Goal: Transaction & Acquisition: Purchase product/service

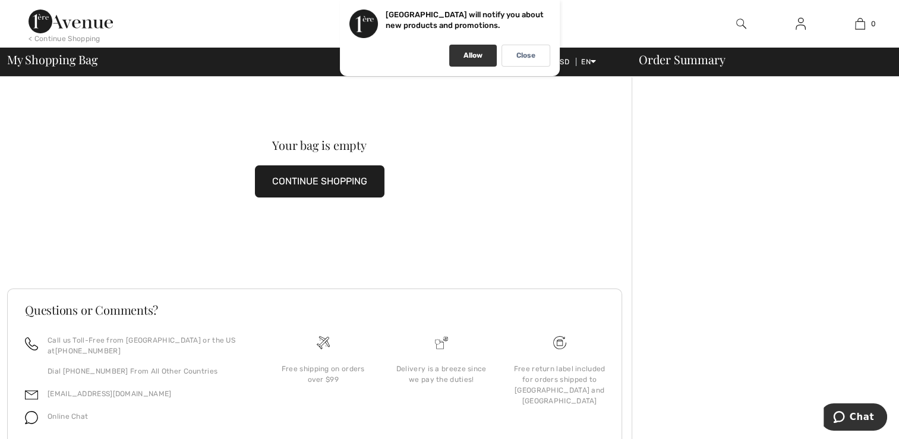
click at [477, 53] on p "Allow" at bounding box center [472, 55] width 19 height 9
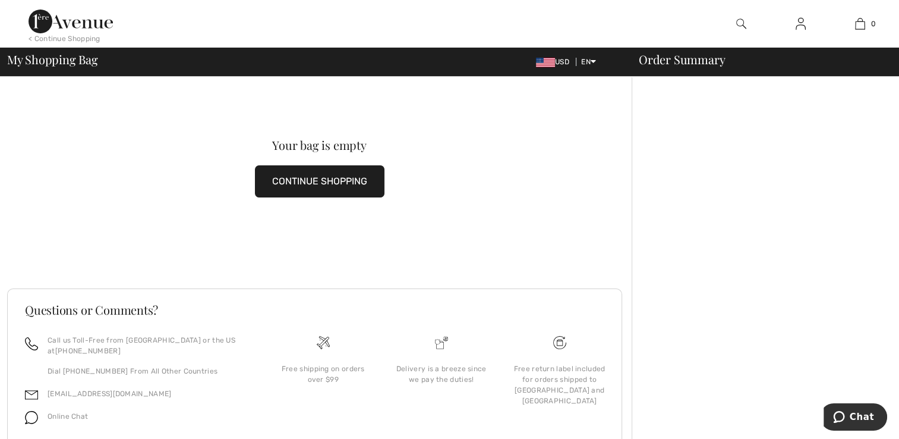
click at [43, 37] on div "< Continue Shopping" at bounding box center [65, 38] width 72 height 11
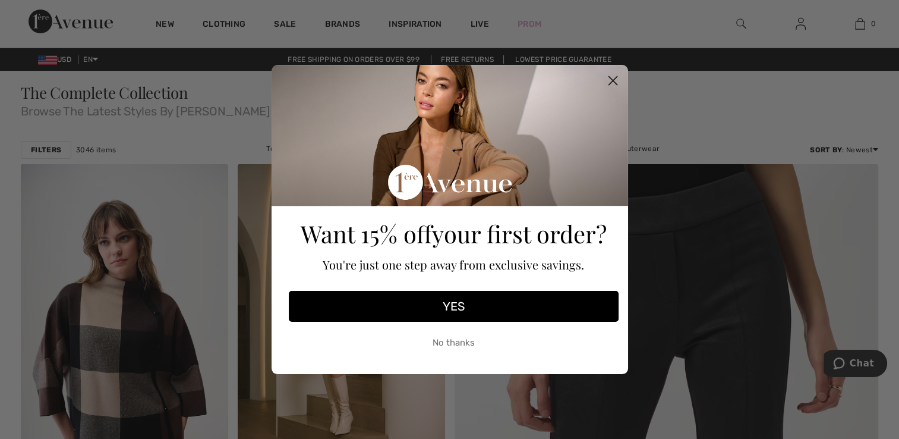
click at [611, 76] on circle "Close dialog" at bounding box center [613, 81] width 20 height 20
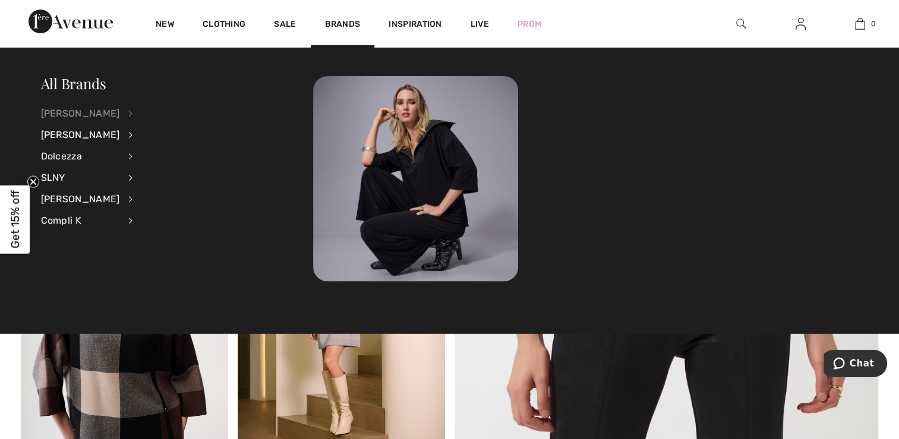
click at [86, 115] on div "[PERSON_NAME]" at bounding box center [80, 113] width 79 height 21
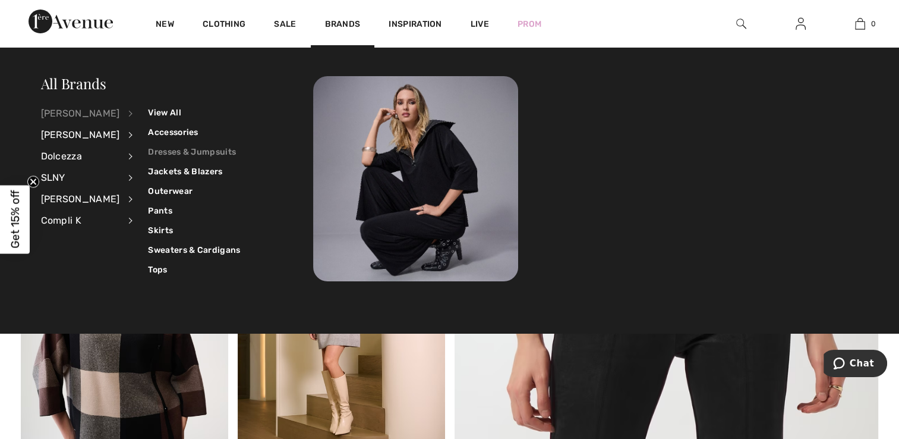
click at [166, 148] on link "Dresses & Jumpsuits" at bounding box center [194, 152] width 92 height 20
click at [150, 213] on link "Pants" at bounding box center [194, 211] width 92 height 20
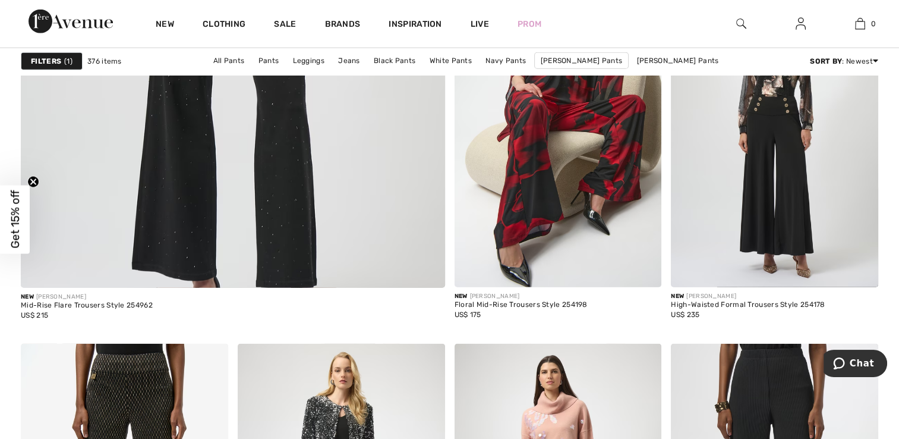
scroll to position [3451, 0]
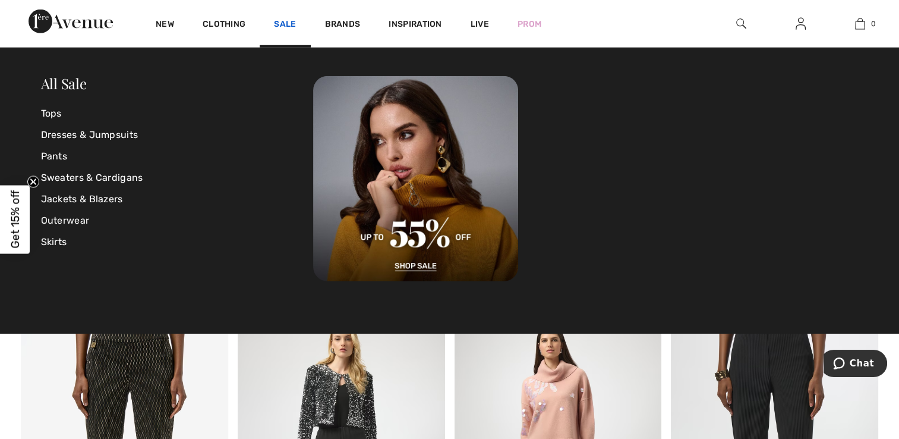
click at [284, 28] on link "Sale" at bounding box center [285, 25] width 22 height 12
click at [55, 155] on link "Pants" at bounding box center [177, 156] width 273 height 21
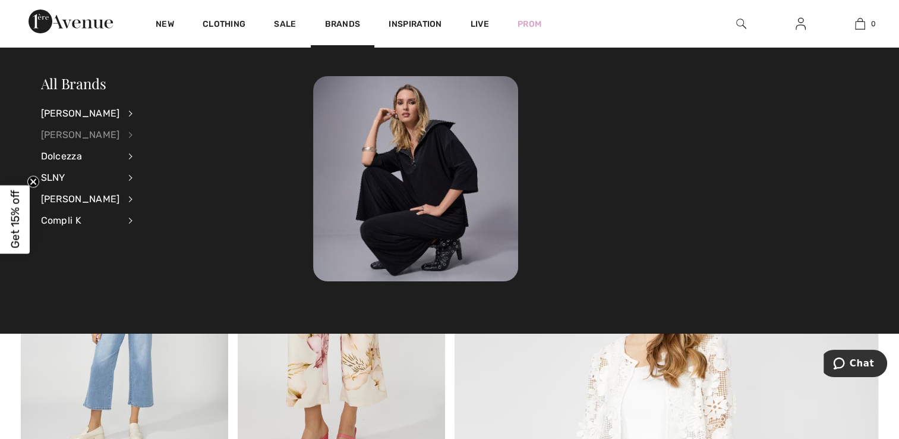
click at [119, 134] on div "[PERSON_NAME]" at bounding box center [80, 134] width 79 height 21
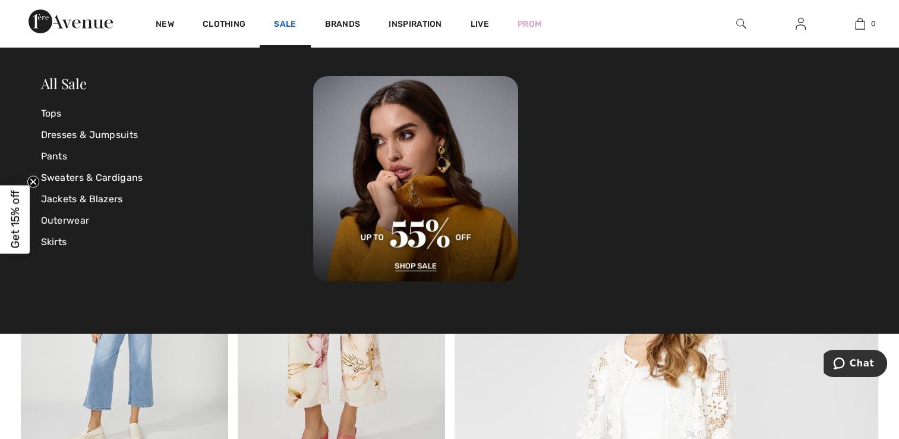
click at [285, 26] on link "Sale" at bounding box center [285, 25] width 22 height 12
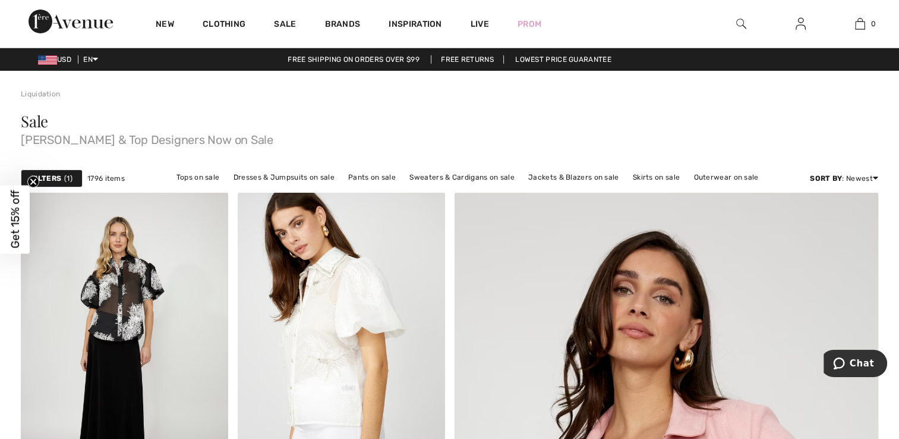
click at [55, 175] on strong "Filters" at bounding box center [46, 178] width 30 height 11
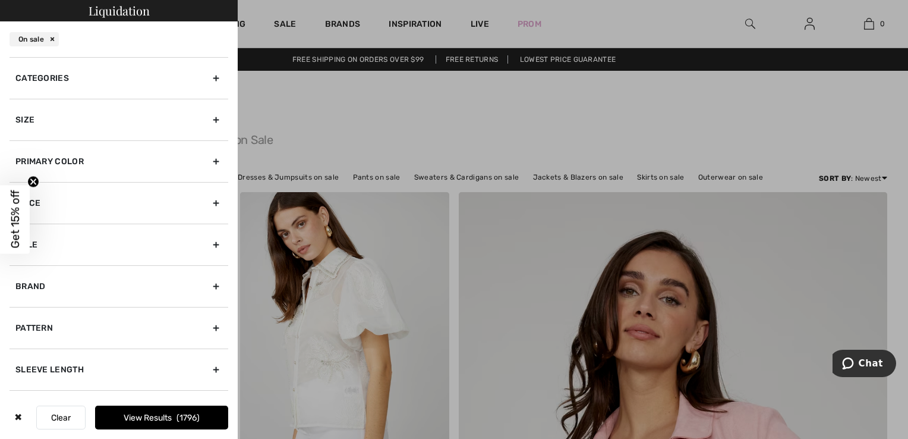
click at [207, 280] on div "Brand" at bounding box center [119, 286] width 219 height 42
click at [18, 322] on input"] "[PERSON_NAME]" at bounding box center [19, 324] width 9 height 9
checkbox input"] "true"
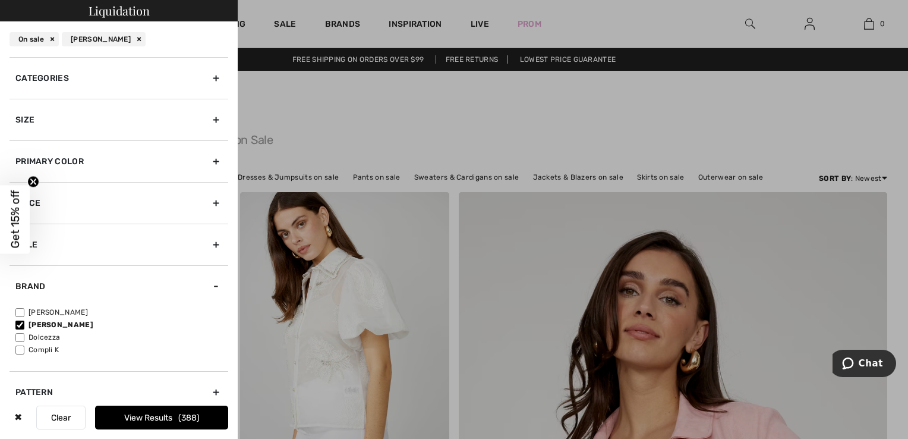
click at [142, 414] on button "View Results 388" at bounding box center [161, 417] width 133 height 24
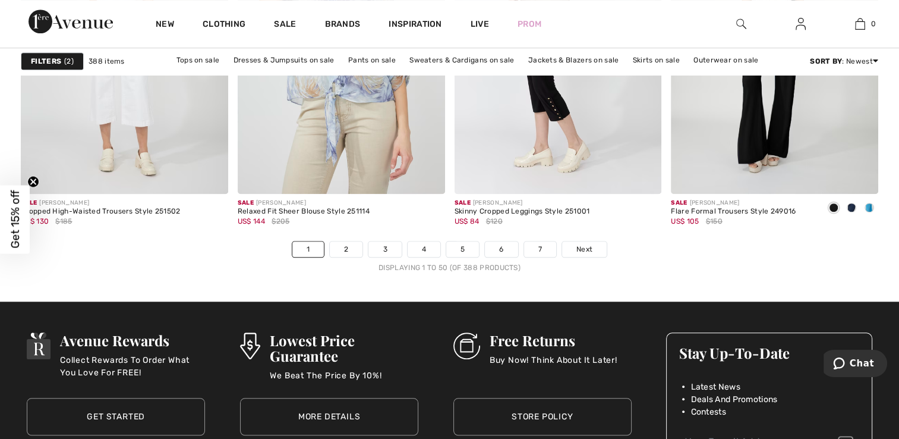
scroll to position [5518, 0]
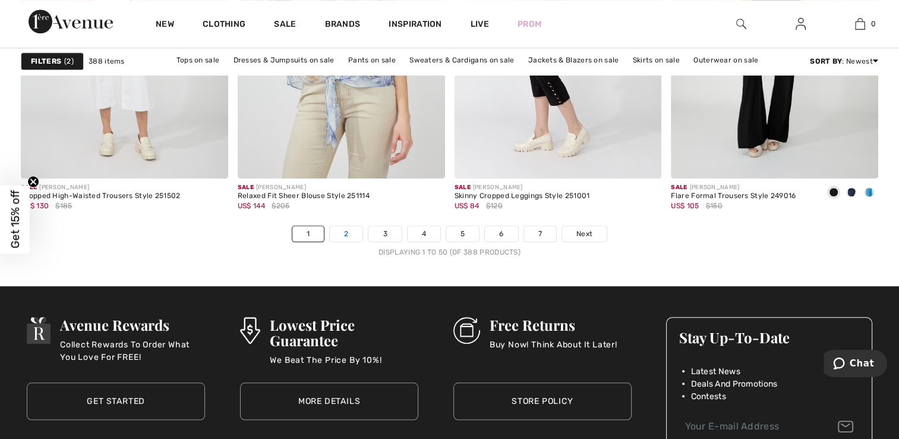
click at [347, 232] on link "2" at bounding box center [346, 233] width 33 height 15
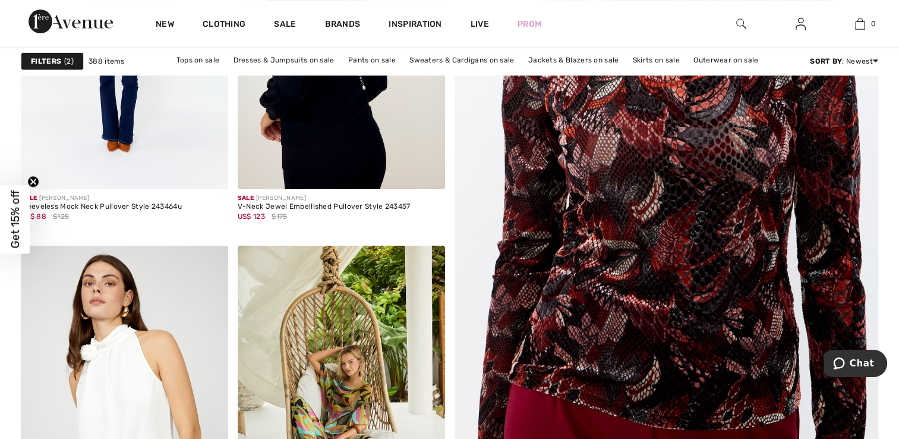
scroll to position [316, 0]
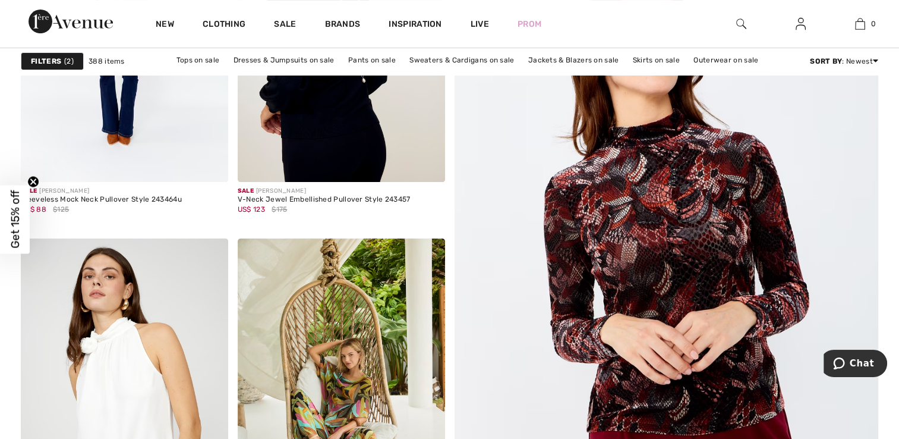
click at [626, 216] on img at bounding box center [666, 252] width 509 height 763
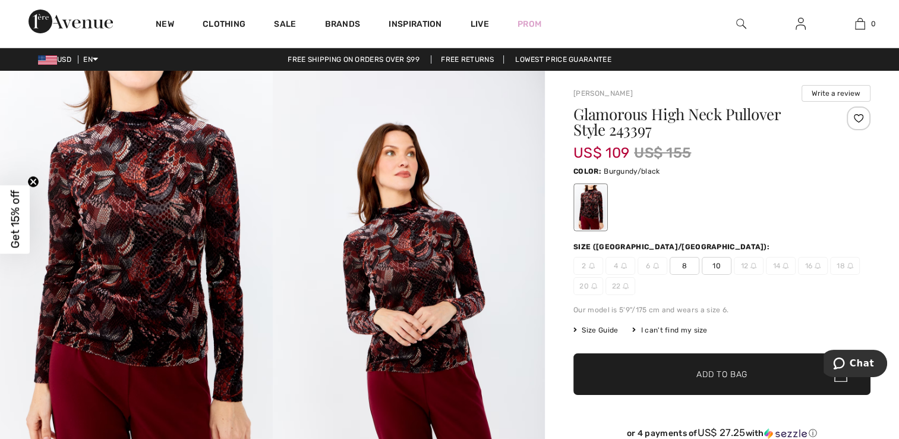
click at [179, 275] on img at bounding box center [136, 275] width 273 height 409
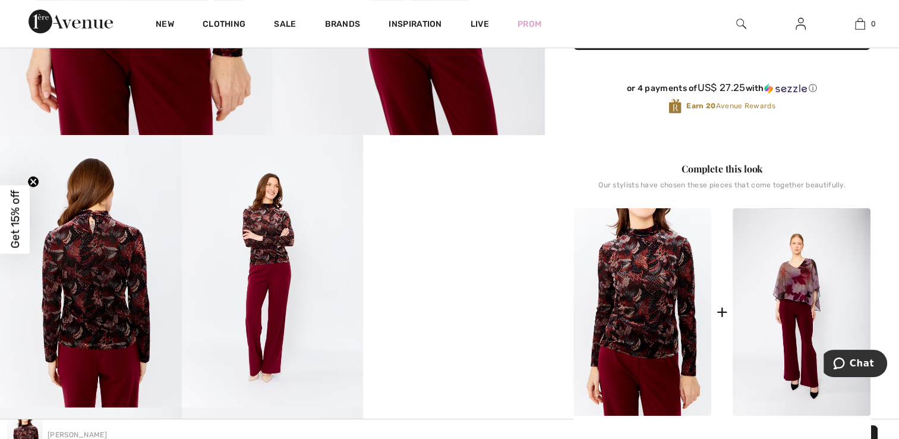
scroll to position [313, 0]
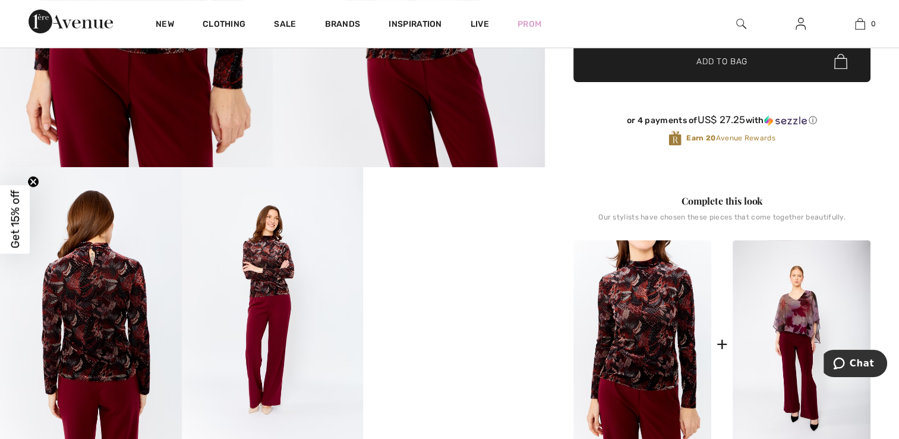
click at [89, 301] on img at bounding box center [91, 303] width 182 height 272
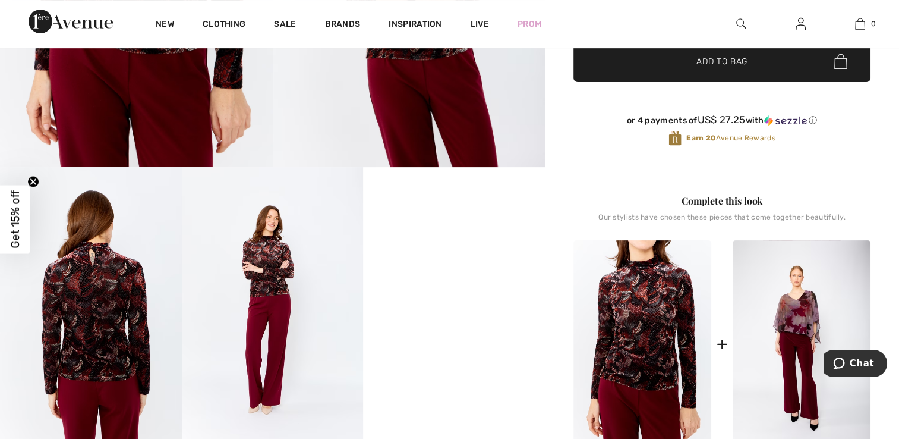
click at [439, 258] on video "Your browser does not support the video tag." at bounding box center [454, 212] width 182 height 91
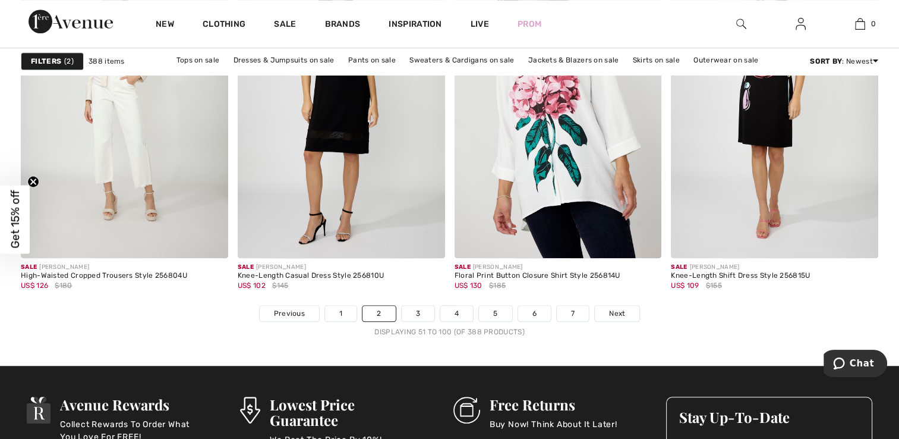
scroll to position [5502, 0]
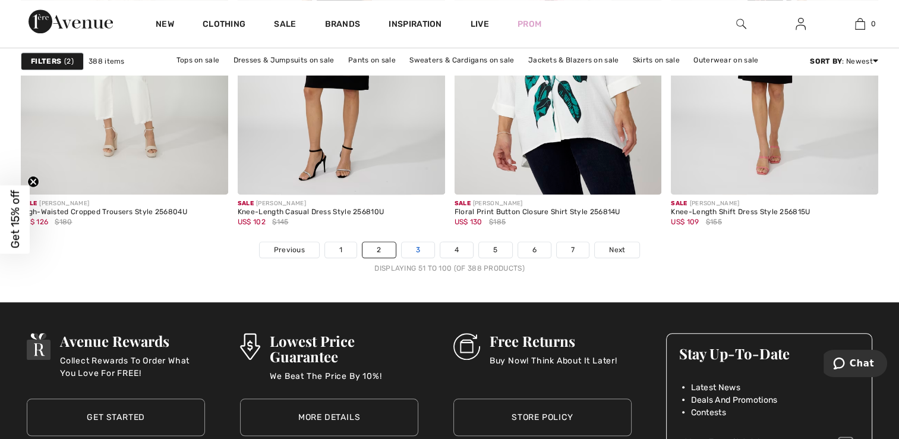
click at [416, 247] on link "3" at bounding box center [418, 249] width 33 height 15
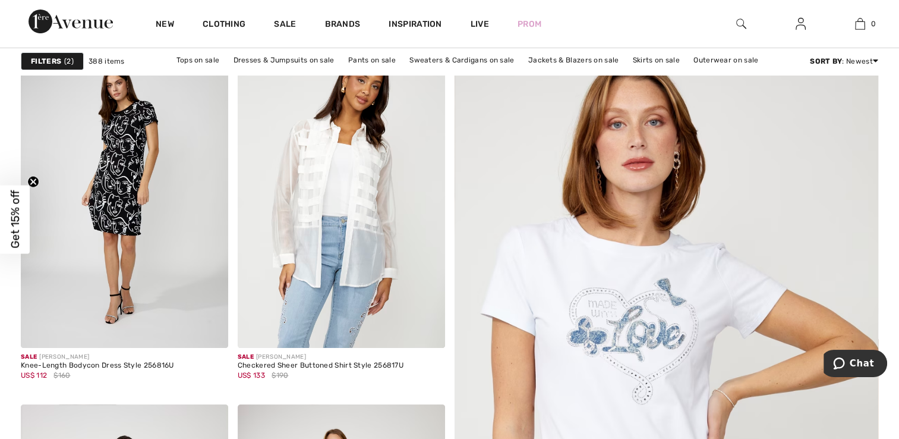
scroll to position [182, 0]
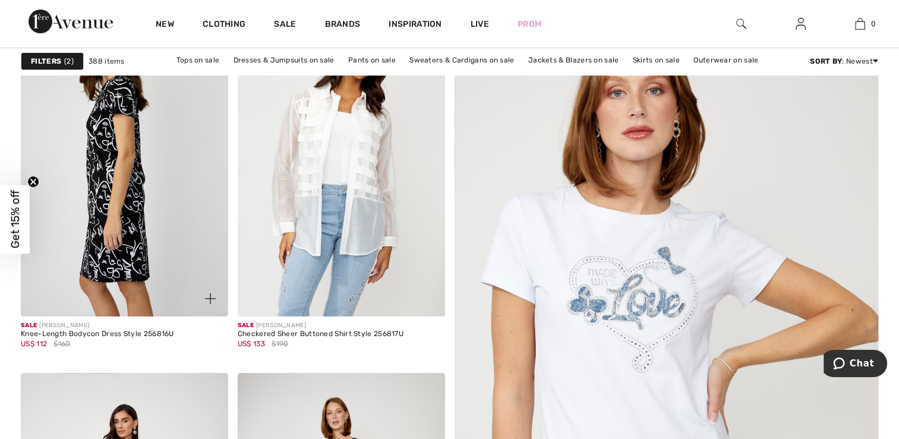
click at [78, 261] on img at bounding box center [124, 160] width 207 height 311
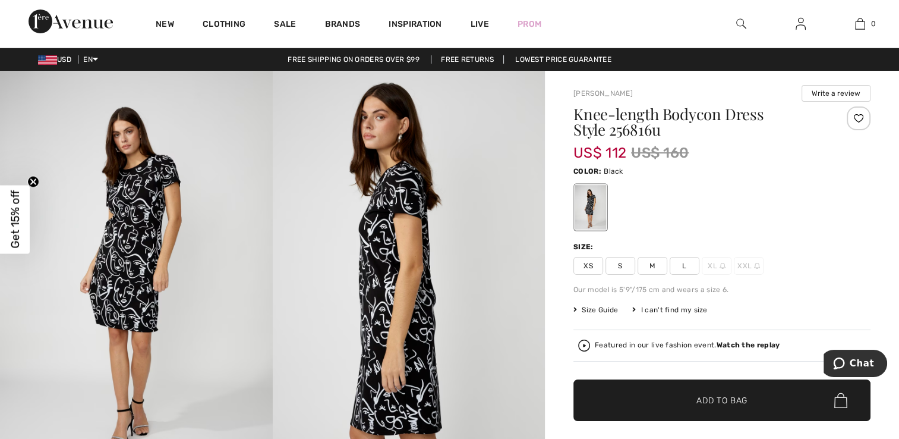
click at [133, 285] on img at bounding box center [136, 275] width 273 height 409
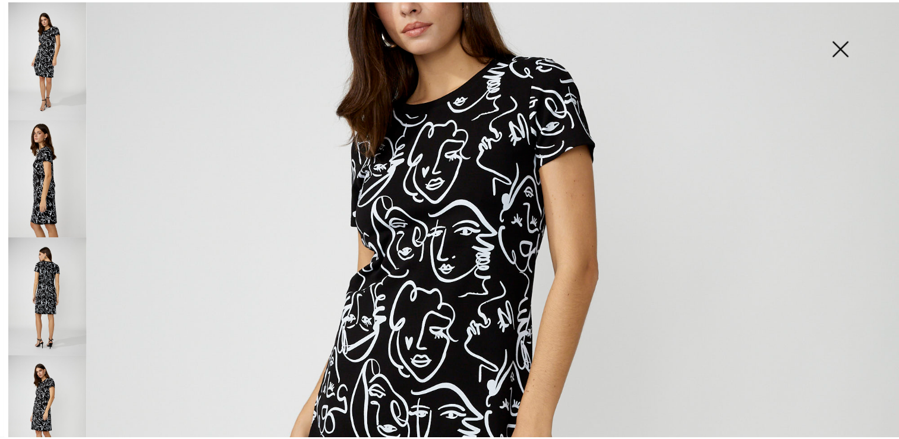
scroll to position [178, 0]
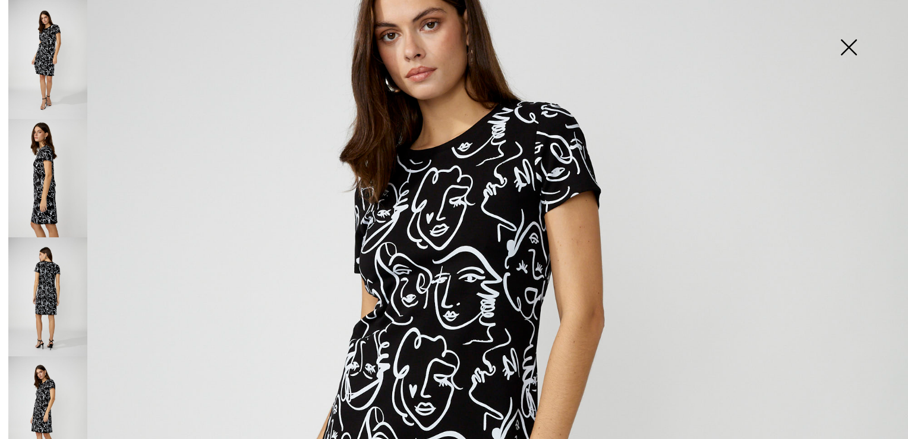
click at [849, 43] on img at bounding box center [848, 48] width 59 height 61
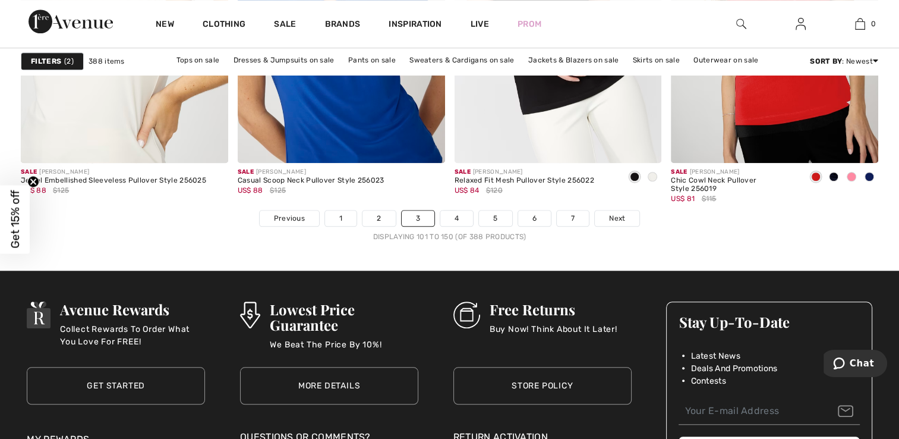
scroll to position [5549, 0]
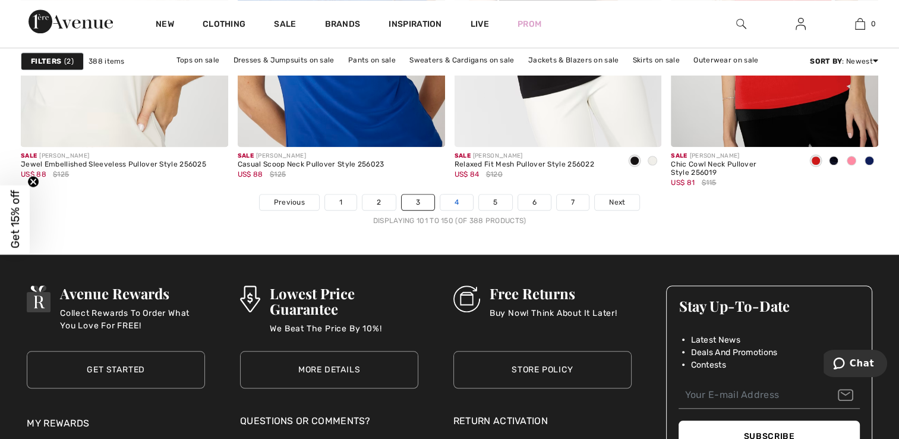
click at [450, 199] on link "4" at bounding box center [456, 201] width 33 height 15
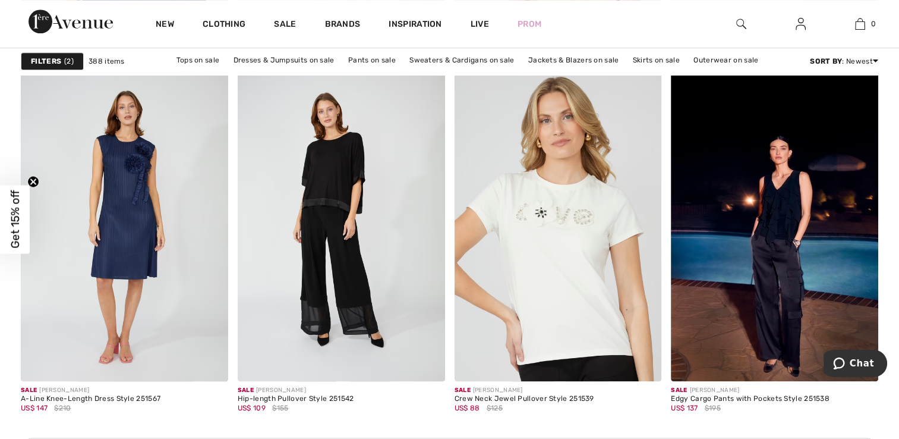
scroll to position [1226, 0]
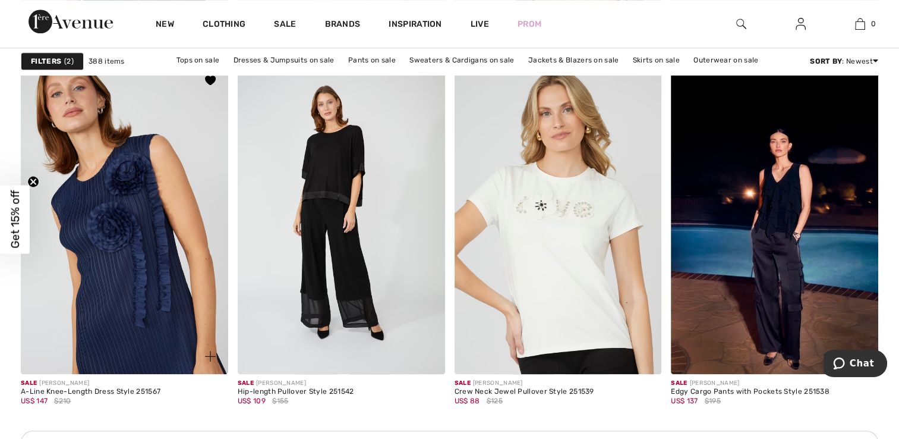
click at [97, 287] on img at bounding box center [124, 217] width 207 height 311
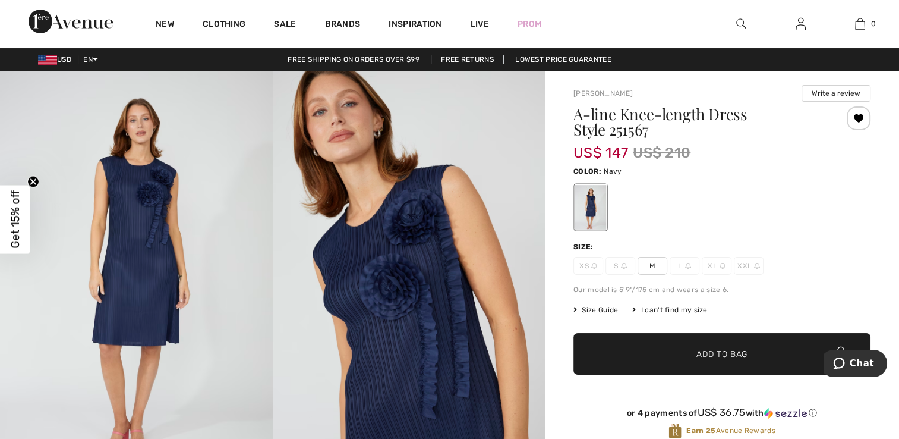
click at [640, 366] on span "✔ Added to Bag Add to Bag" at bounding box center [721, 354] width 297 height 42
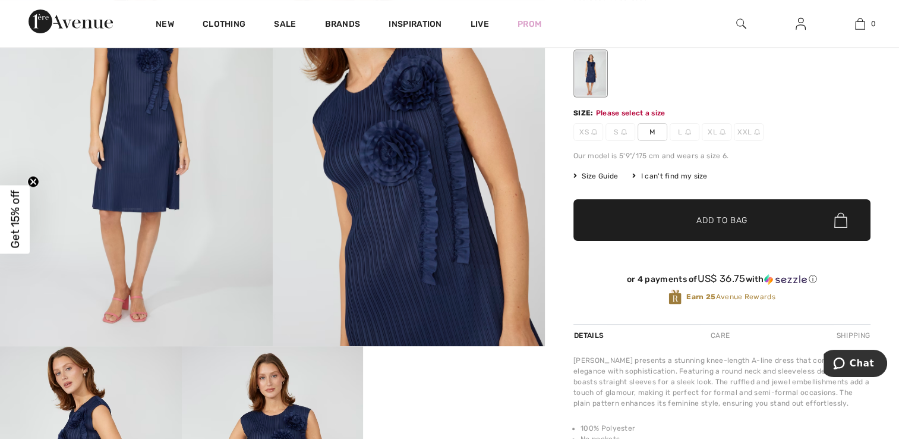
scroll to position [146, 0]
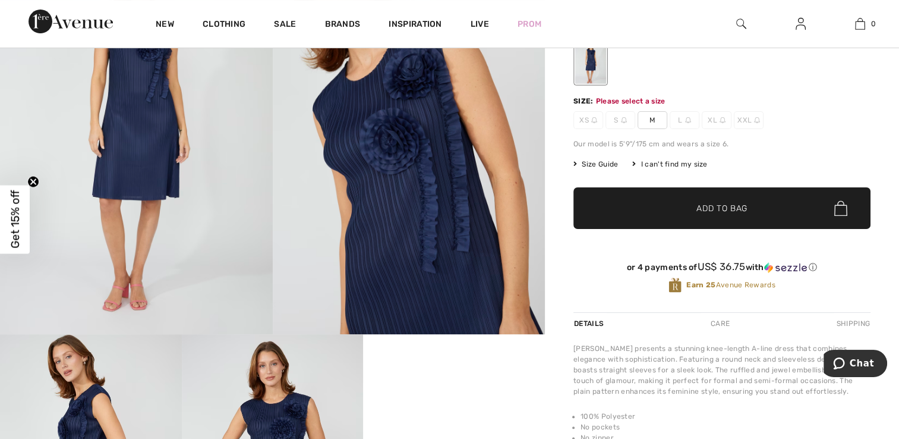
click at [654, 120] on span "M" at bounding box center [653, 120] width 30 height 18
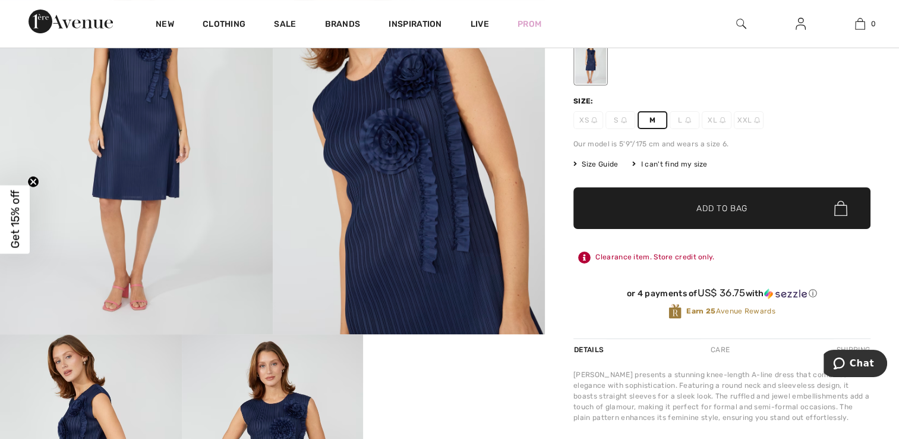
click at [658, 201] on span "✔ Added to Bag Add to Bag" at bounding box center [721, 208] width 297 height 42
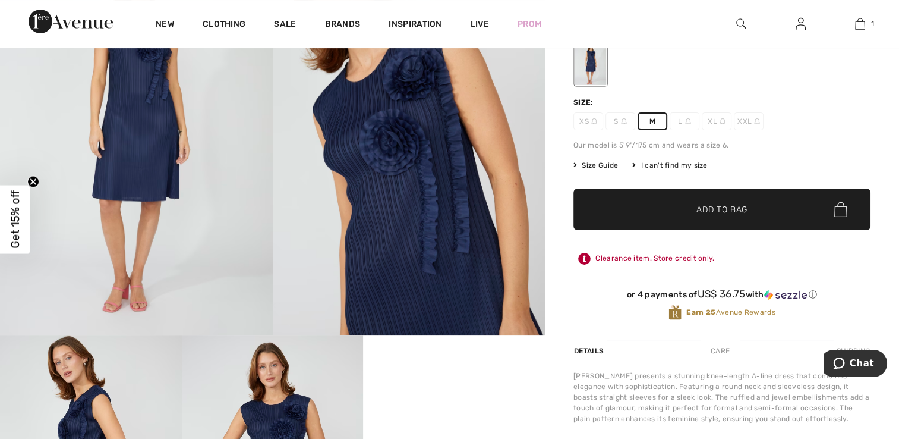
scroll to position [121, 0]
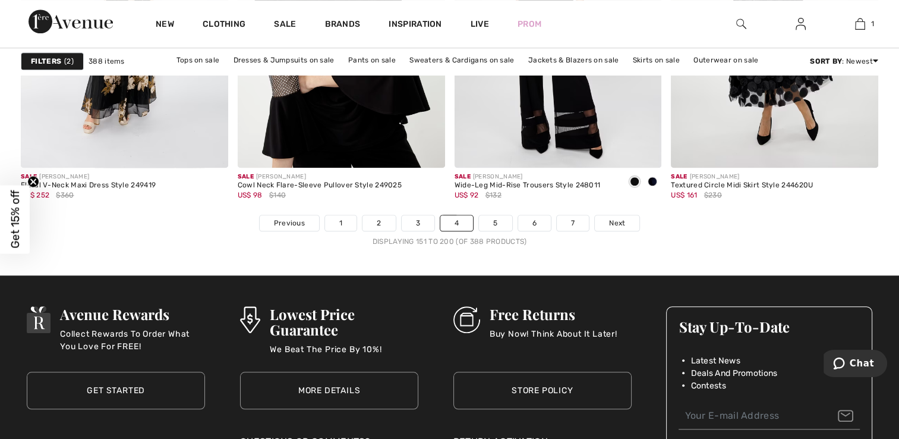
scroll to position [5550, 0]
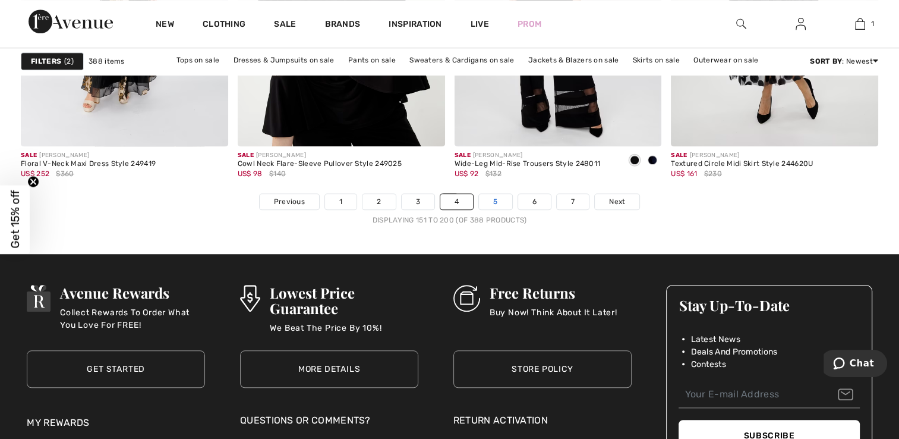
click at [497, 201] on link "5" at bounding box center [495, 201] width 33 height 15
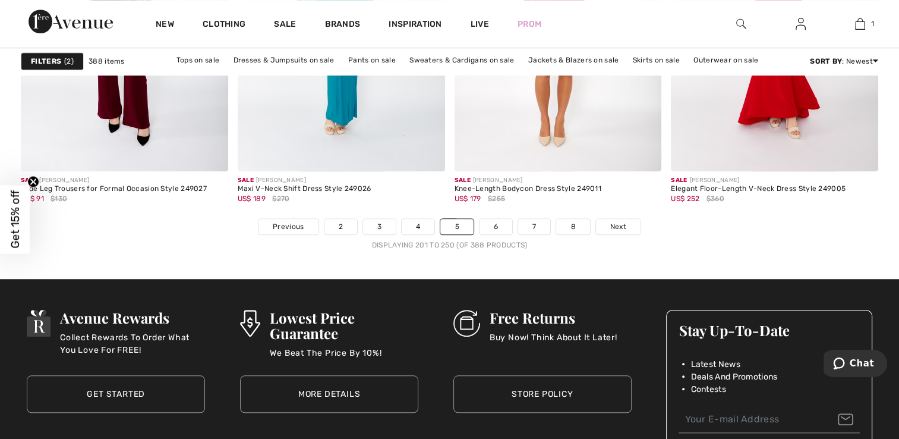
scroll to position [5564, 0]
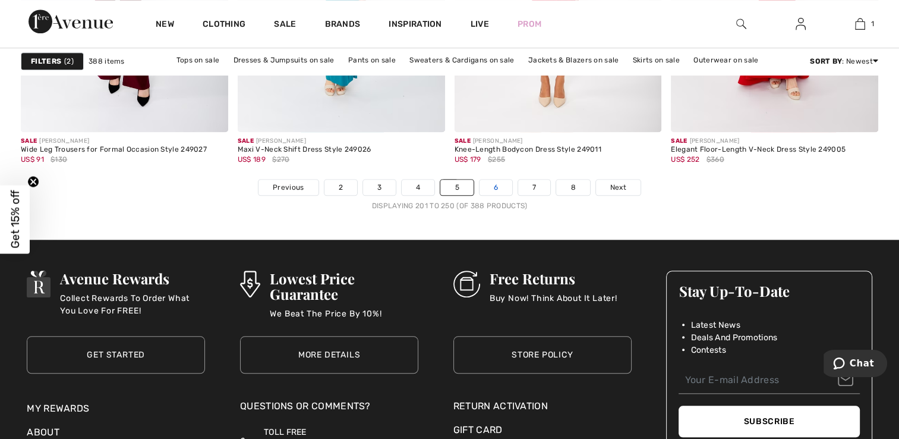
click at [491, 187] on link "6" at bounding box center [496, 186] width 33 height 15
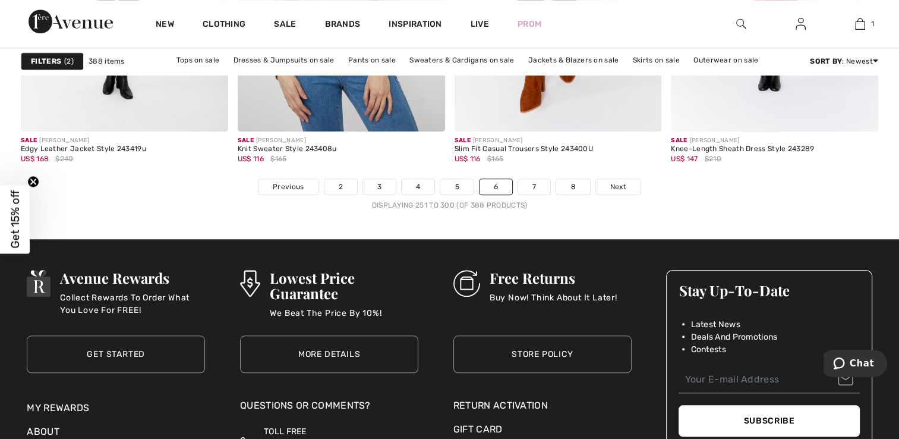
scroll to position [5596, 0]
